Goal: Information Seeking & Learning: Check status

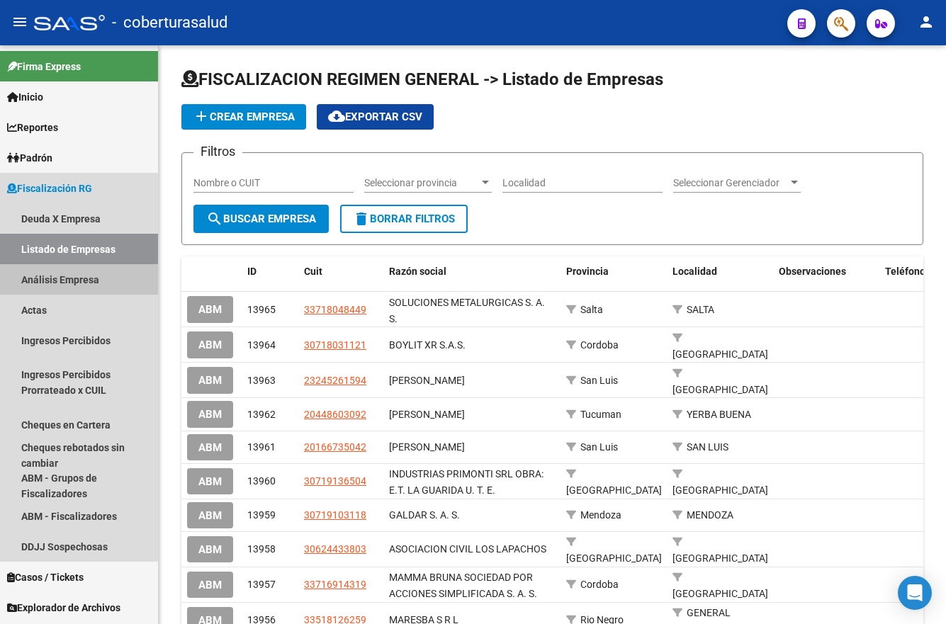
click at [62, 282] on link "Análisis Empresa" at bounding box center [79, 279] width 158 height 30
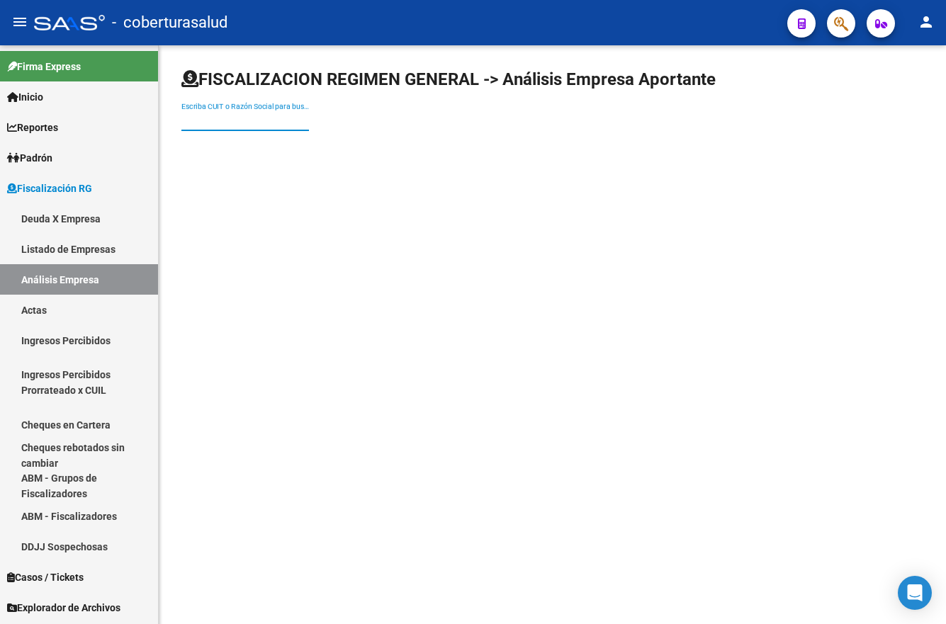
paste input "[PERSON_NAME]. Buenas tardes. Adjunto planilla de rendición de gastos del mes d…"
type input "[PERSON_NAME]. Buenas tardes. Adjunto planilla de rendición de gastos del mes d…"
paste input "30716757184"
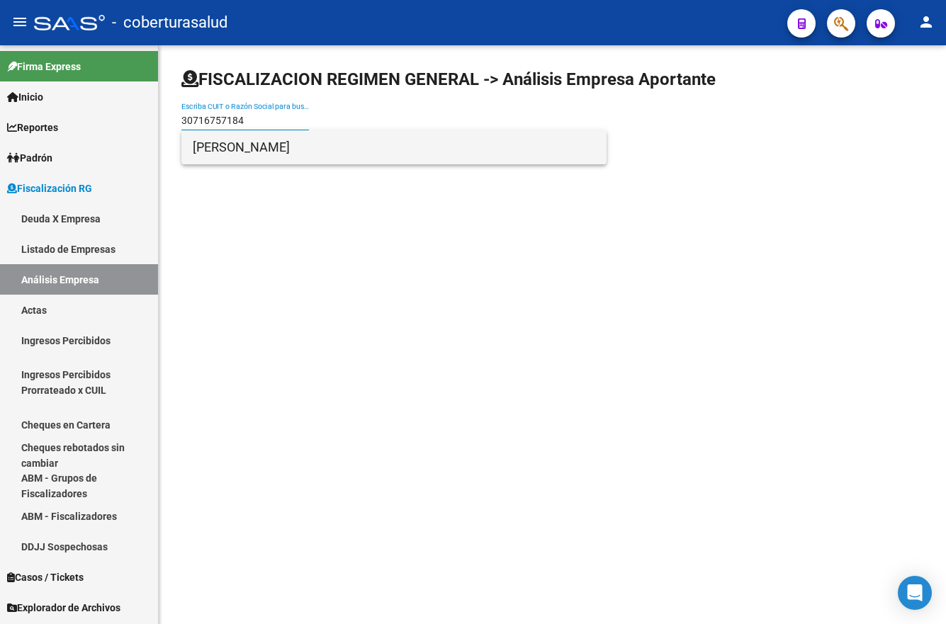
type input "30716757184"
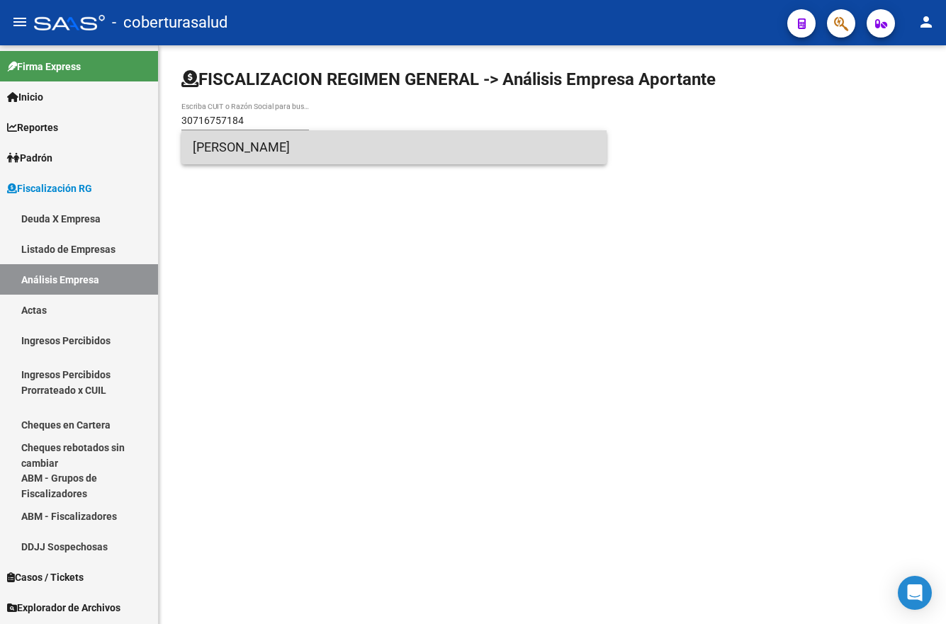
click at [250, 142] on span "[PERSON_NAME]" at bounding box center [394, 147] width 402 height 34
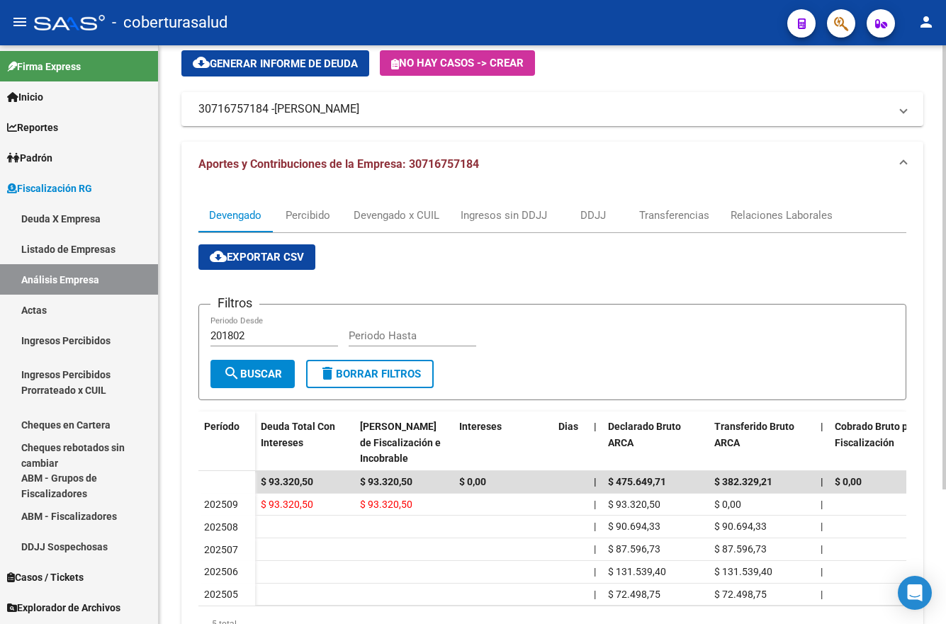
scroll to position [175, 0]
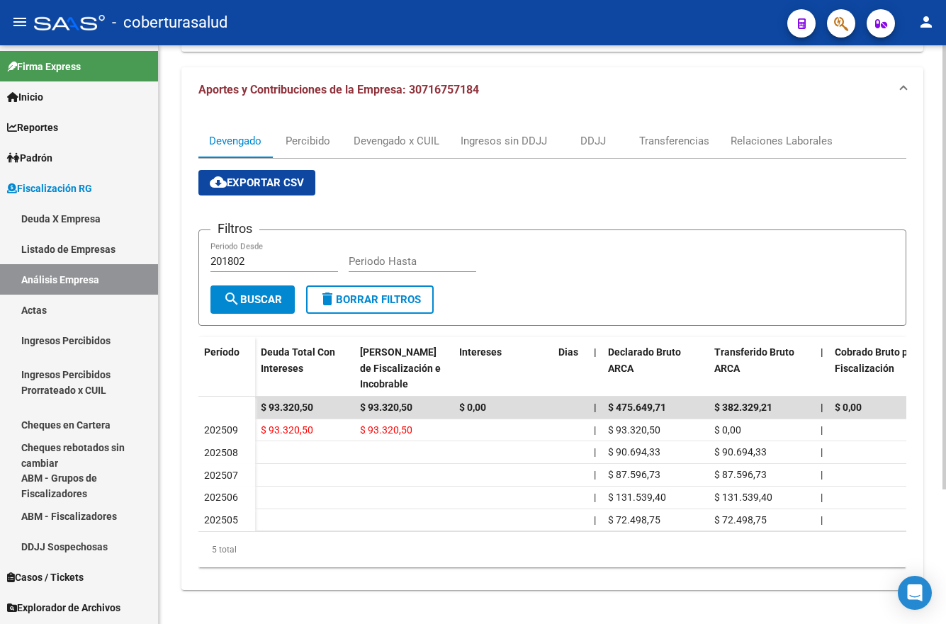
click at [710, 275] on form "Filtros 201802 Periodo Desde Periodo Hasta search Buscar delete Borrar Filtros" at bounding box center [552, 278] width 708 height 96
